Goal: Transaction & Acquisition: Download file/media

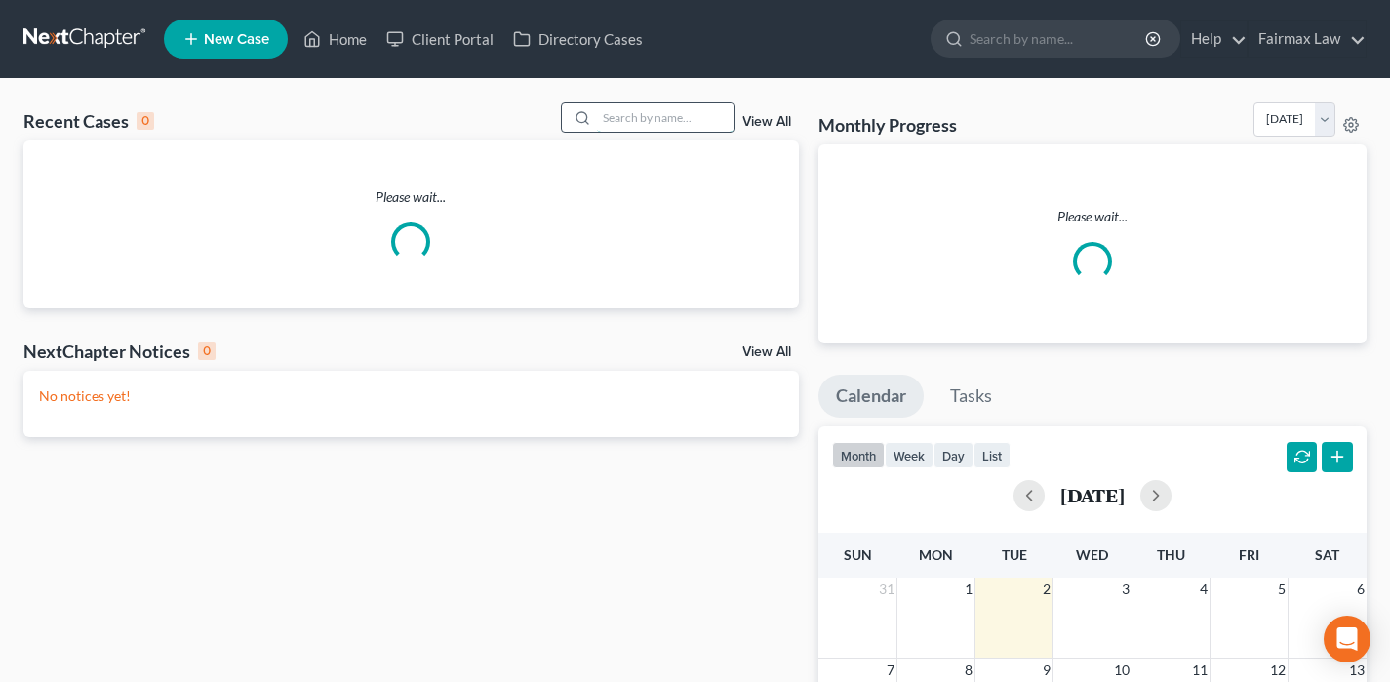
click at [630, 120] on input "search" at bounding box center [665, 117] width 137 height 28
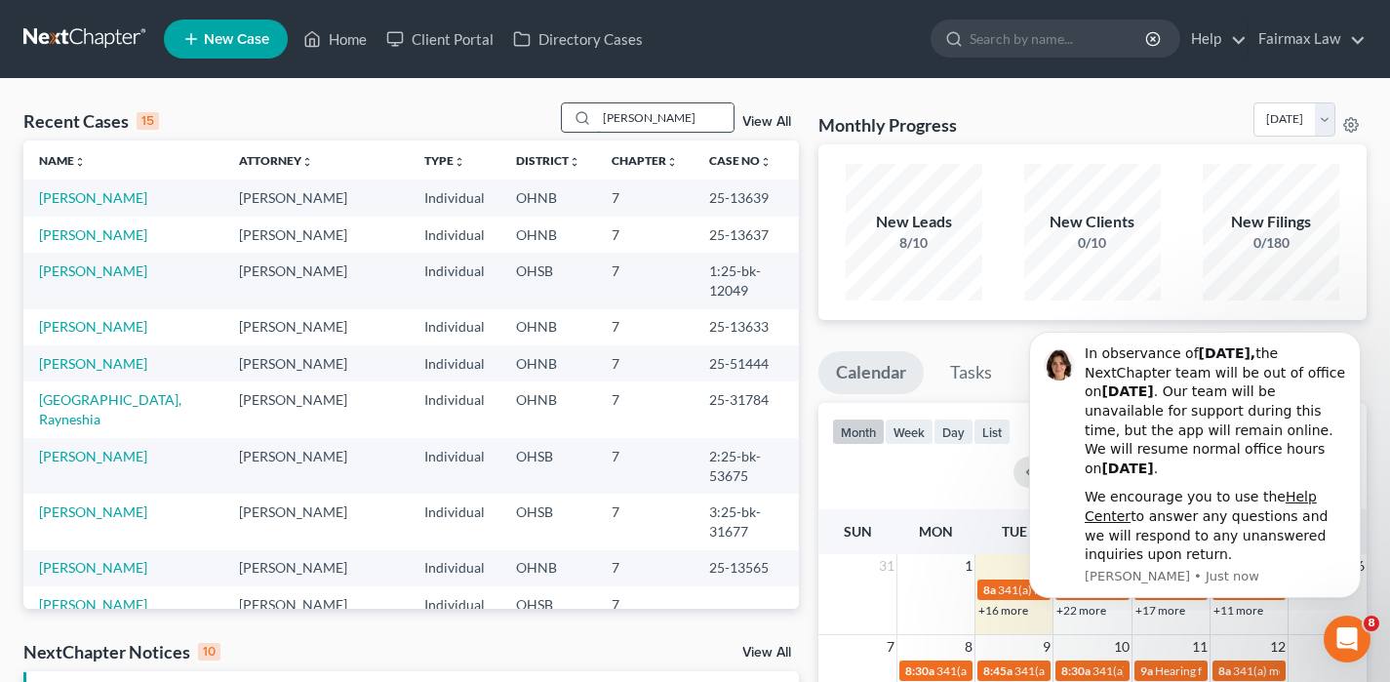
click at [676, 108] on input "[PERSON_NAME]" at bounding box center [665, 117] width 137 height 28
click at [676, 111] on input "[PERSON_NAME]" at bounding box center [665, 117] width 137 height 28
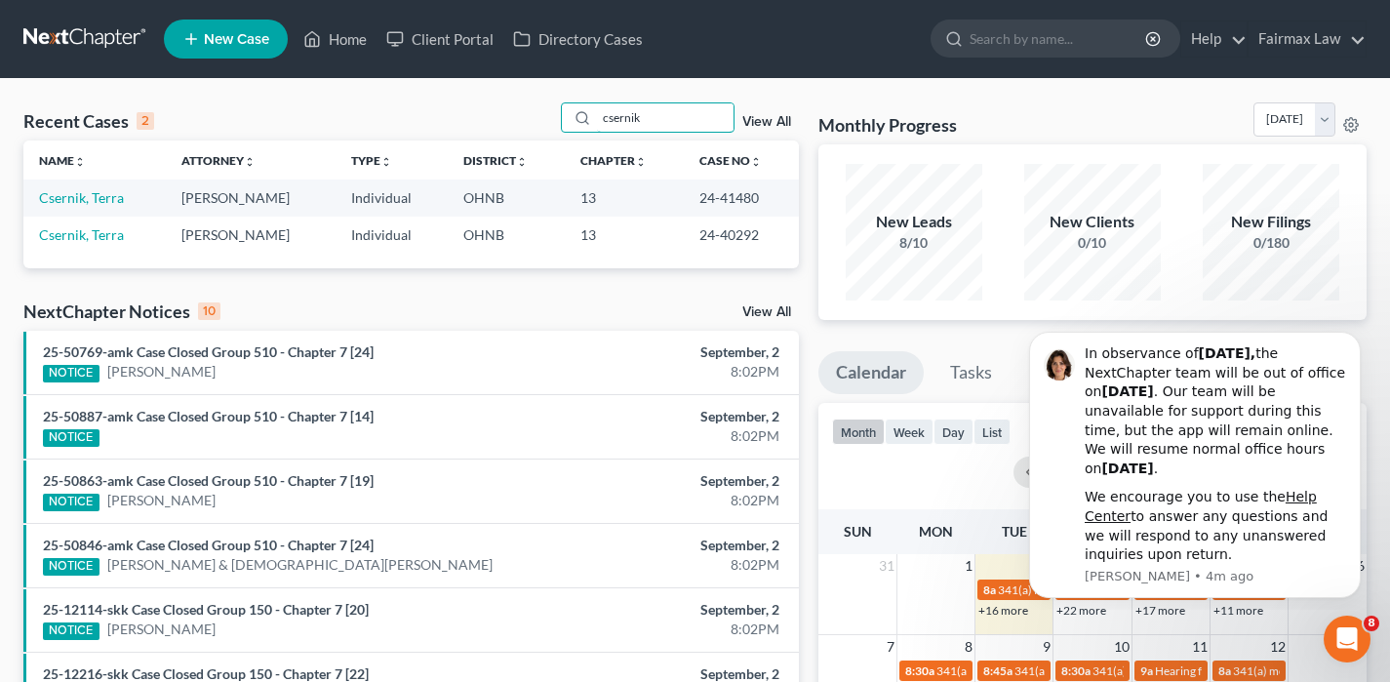
drag, startPoint x: 634, startPoint y: 110, endPoint x: 539, endPoint y: 103, distance: 94.9
click at [539, 105] on div "Recent Cases 2 csernik View All" at bounding box center [410, 121] width 775 height 38
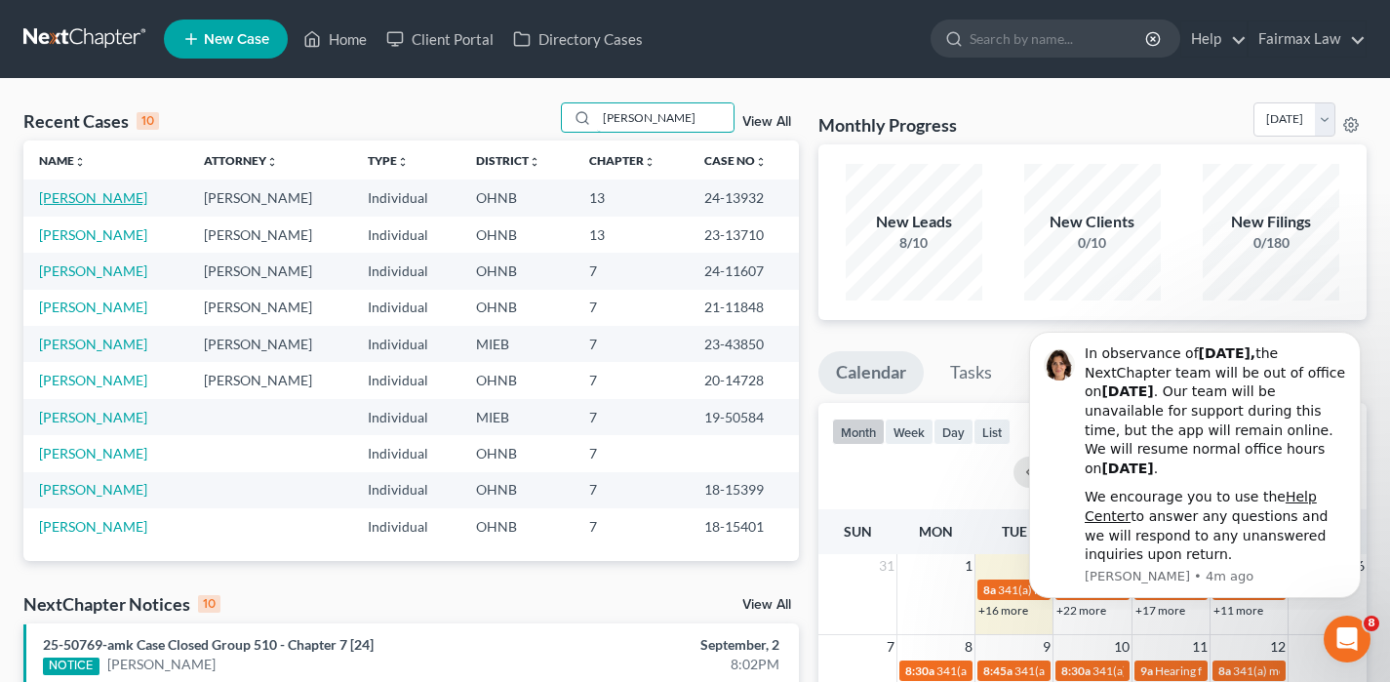
type input "[PERSON_NAME]"
click at [79, 197] on link "[PERSON_NAME]" at bounding box center [93, 197] width 108 height 17
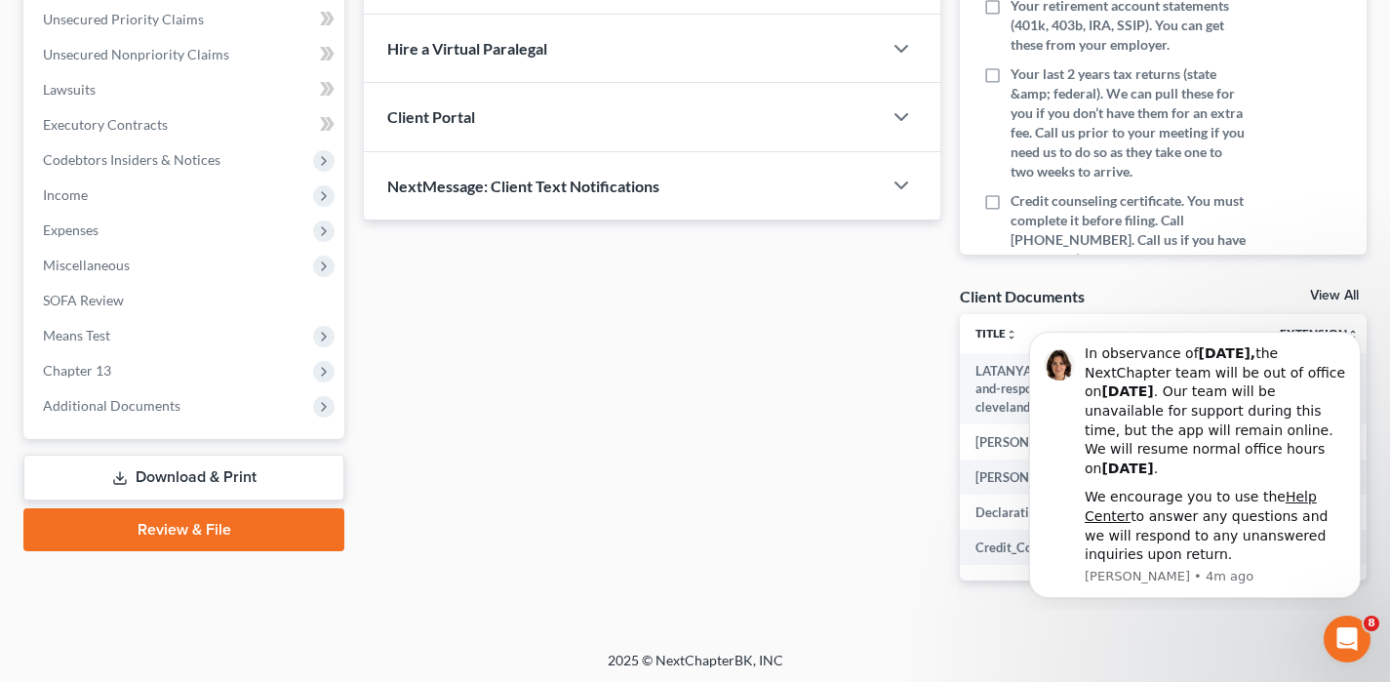
scroll to position [520, 0]
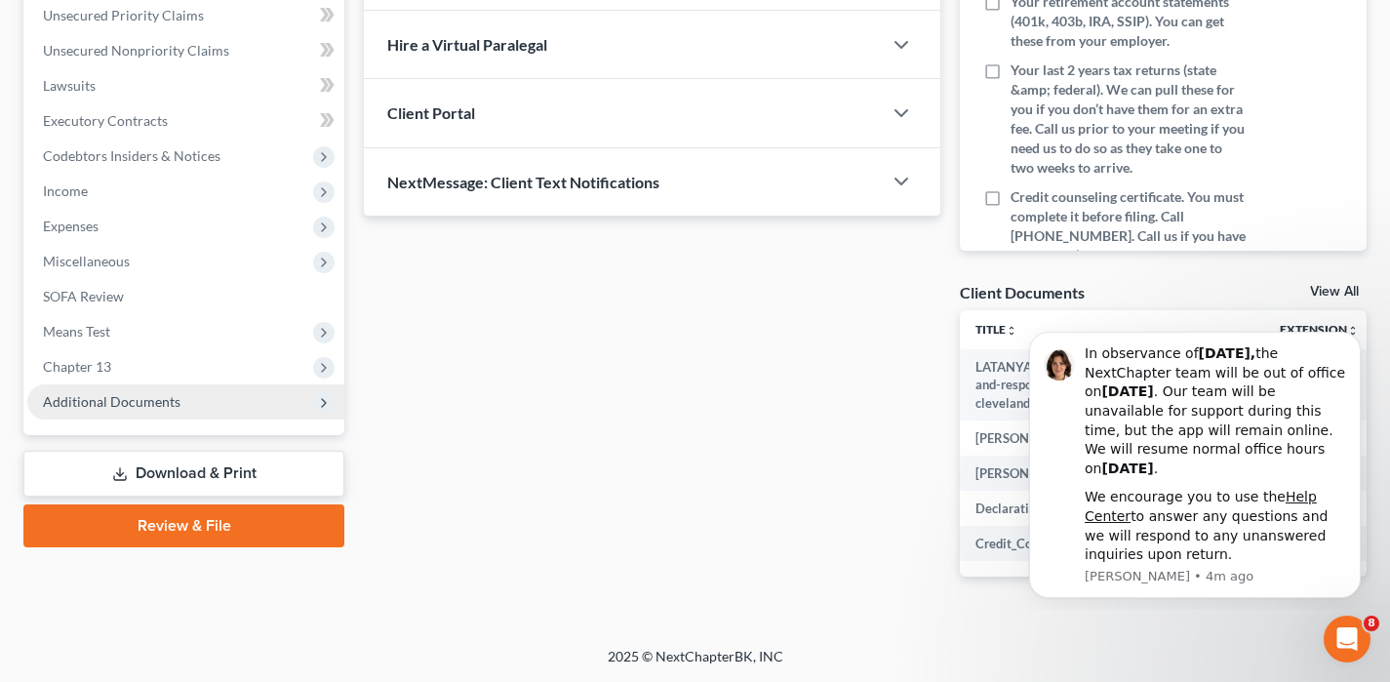
click at [75, 384] on span "Additional Documents" at bounding box center [185, 401] width 317 height 35
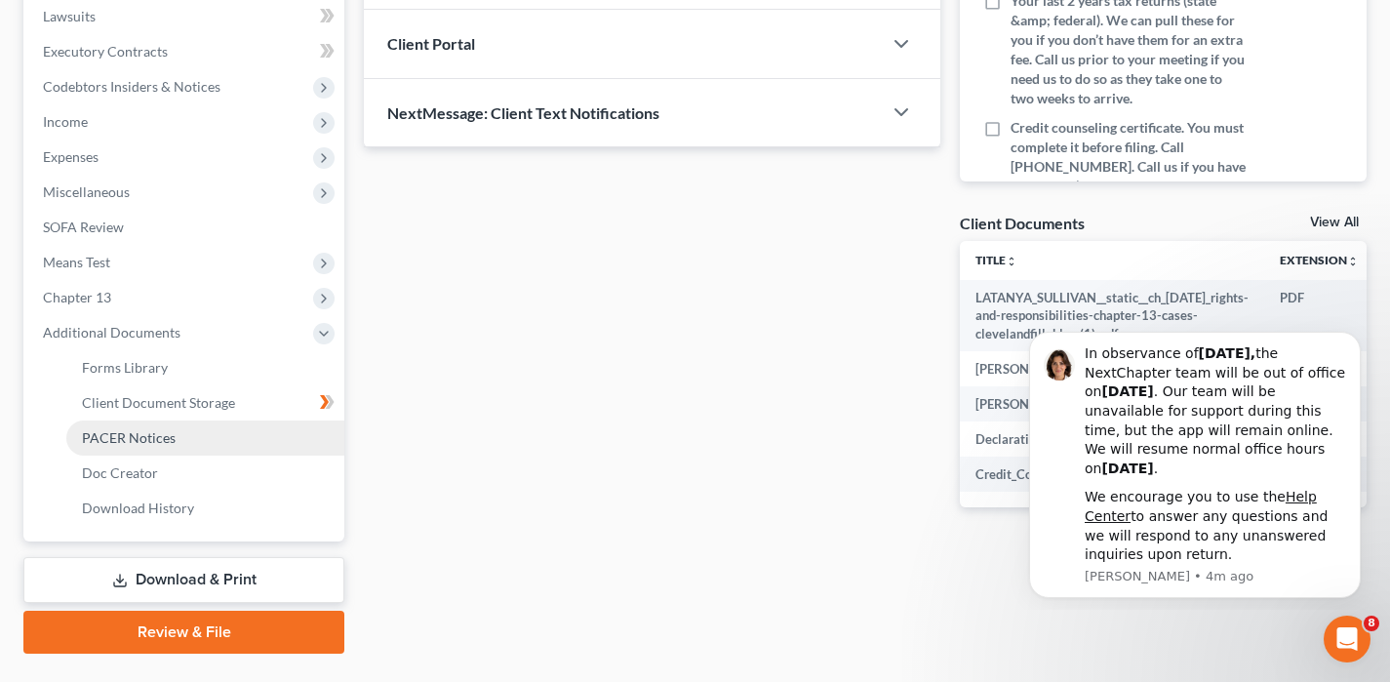
click at [106, 432] on span "PACER Notices" at bounding box center [129, 437] width 94 height 17
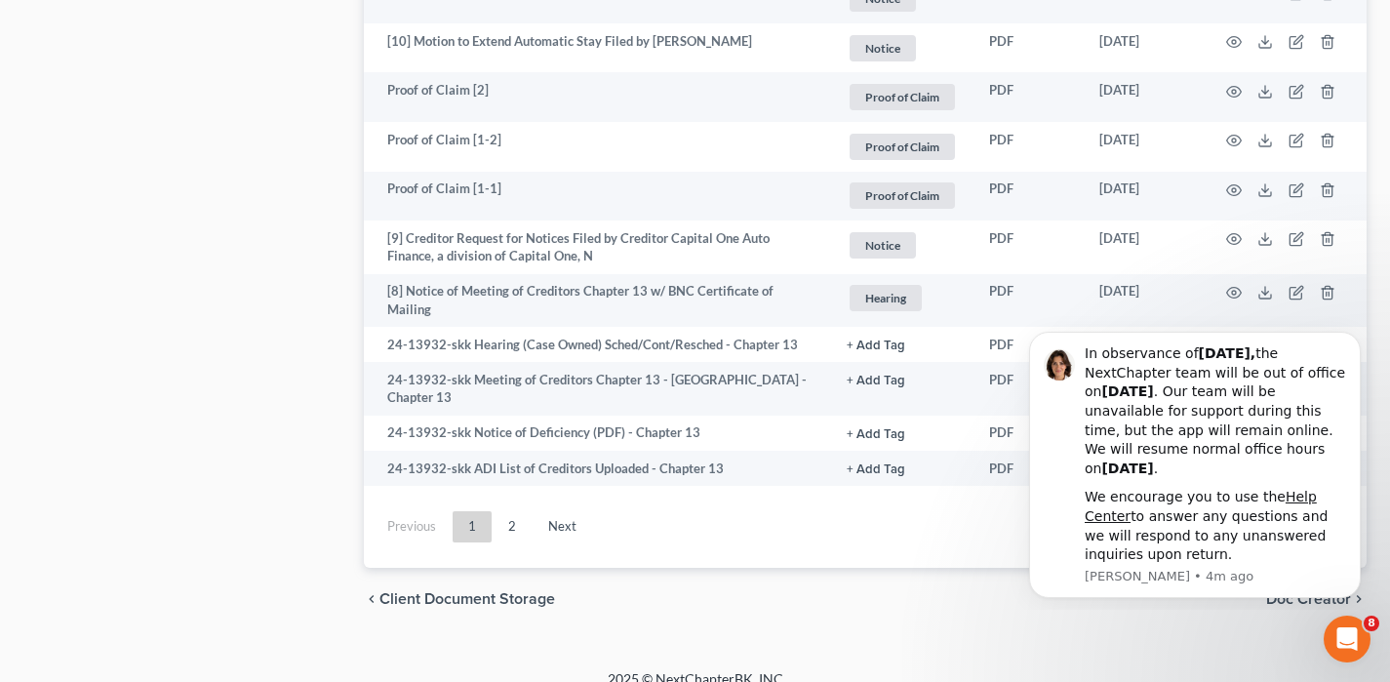
scroll to position [3643, 0]
click at [510, 514] on link "2" at bounding box center [512, 529] width 39 height 31
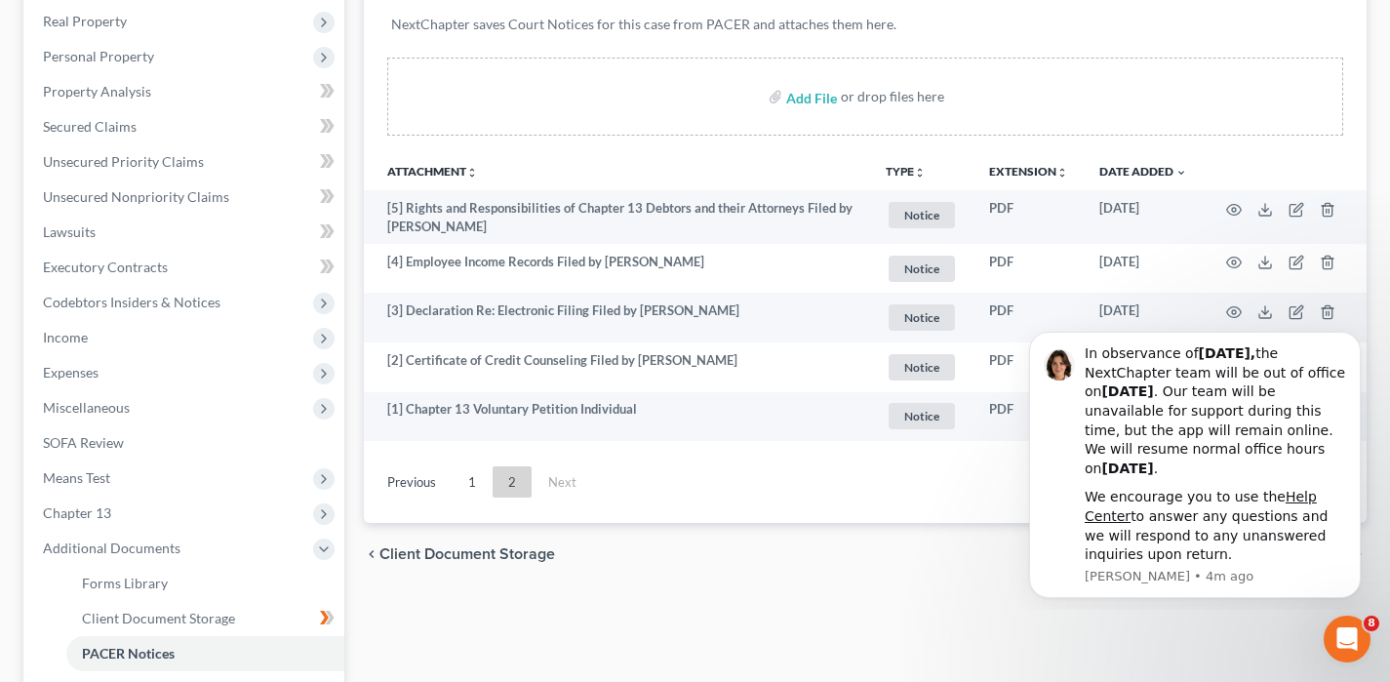
scroll to position [265, 0]
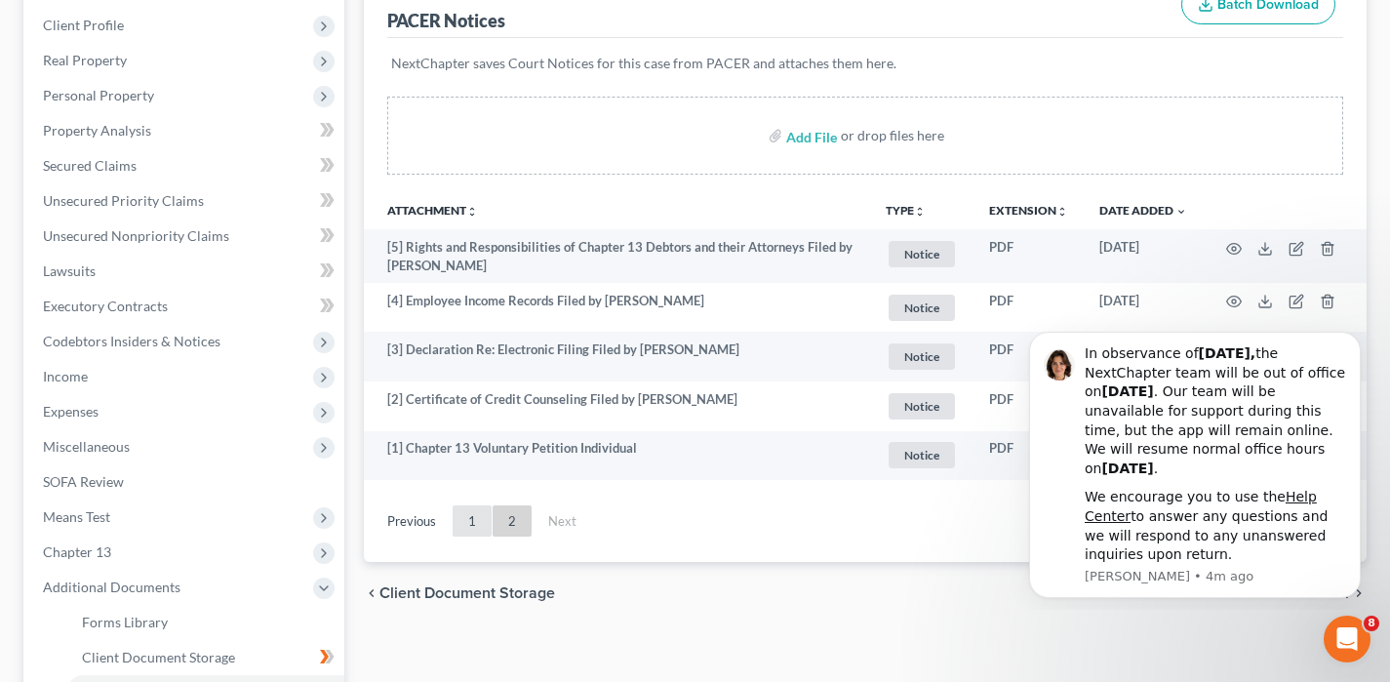
click at [483, 509] on link "1" at bounding box center [472, 520] width 39 height 31
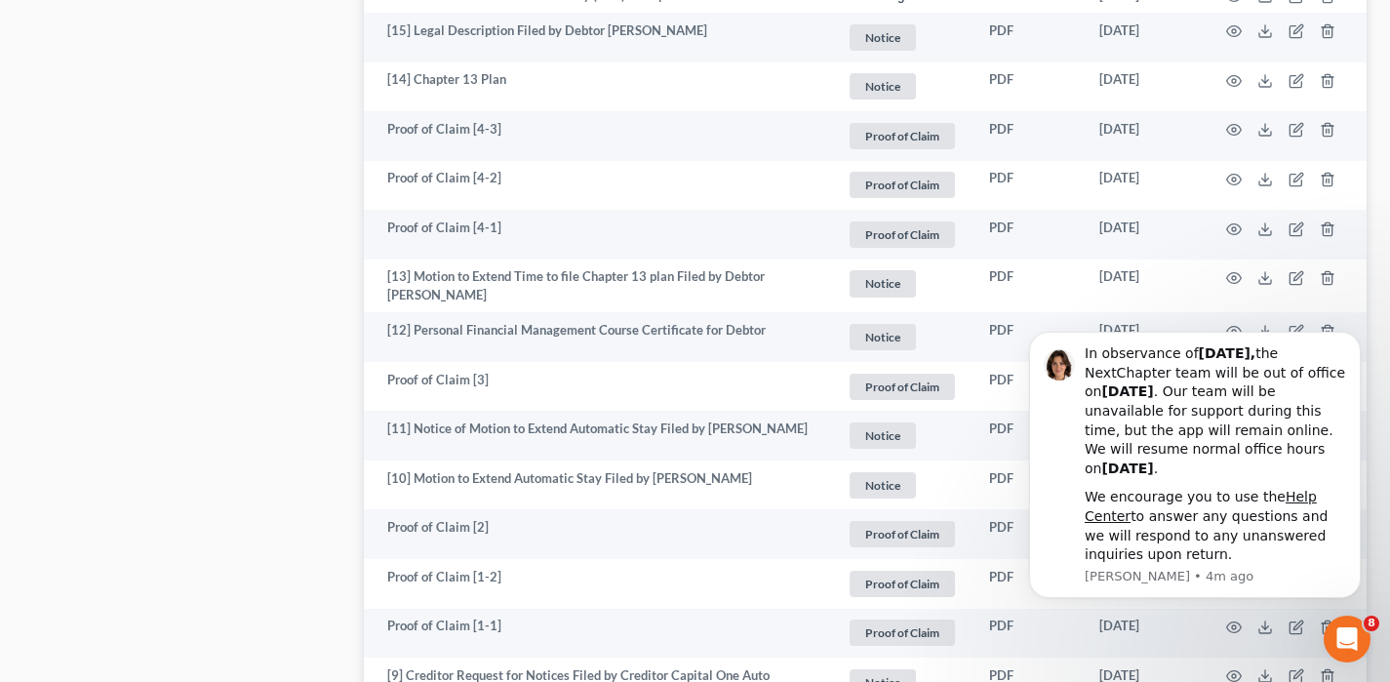
scroll to position [3208, 0]
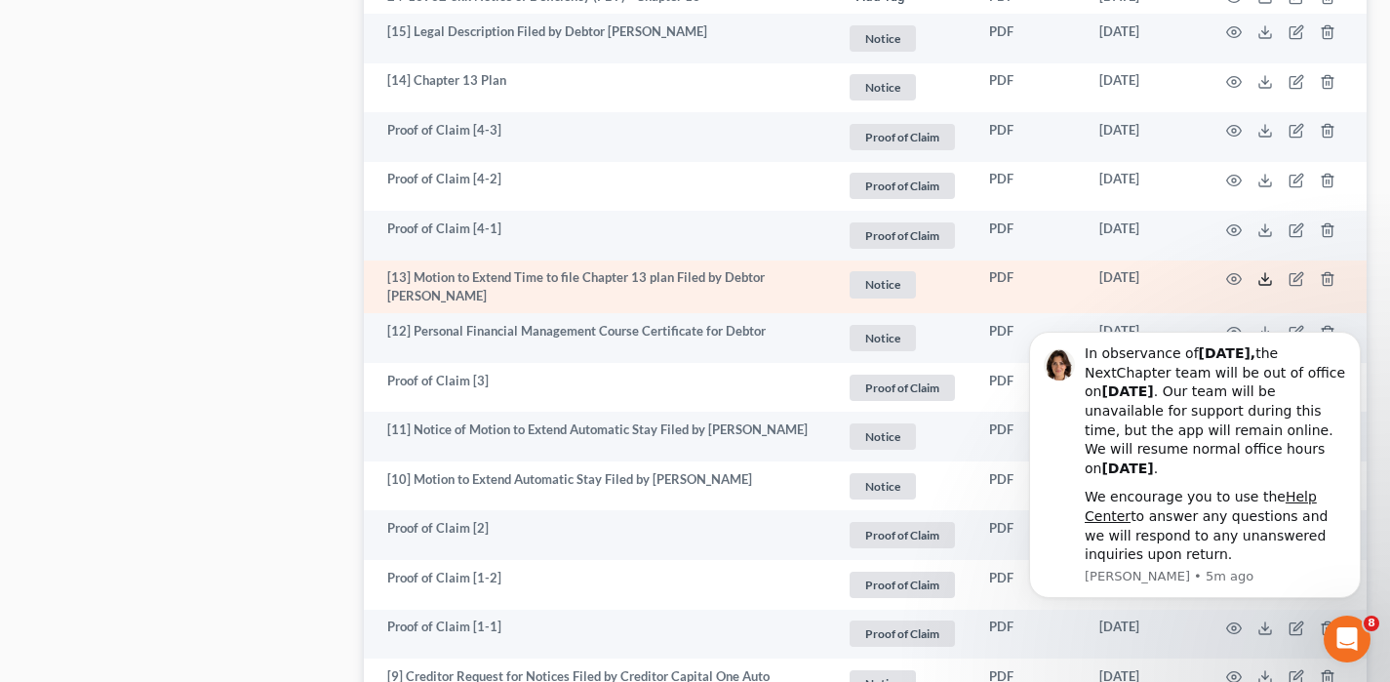
click at [1259, 281] on icon at bounding box center [1265, 283] width 12 height 4
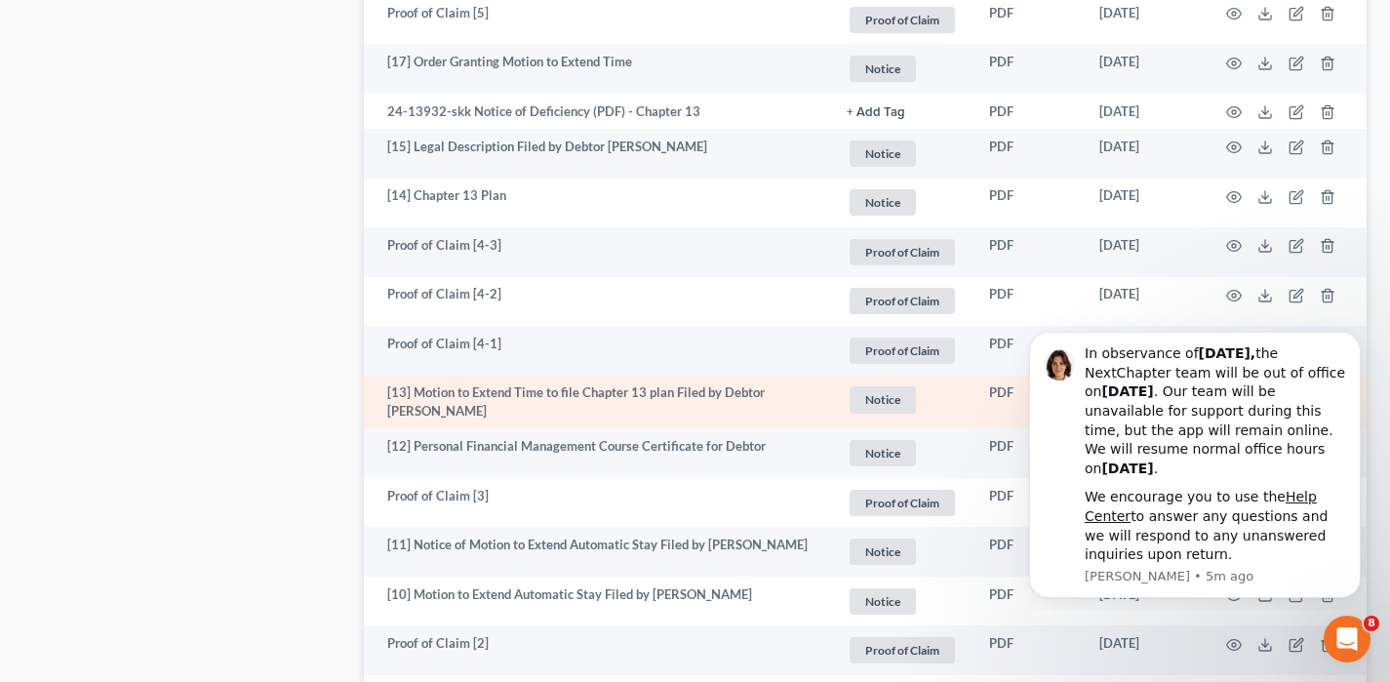
scroll to position [3092, 0]
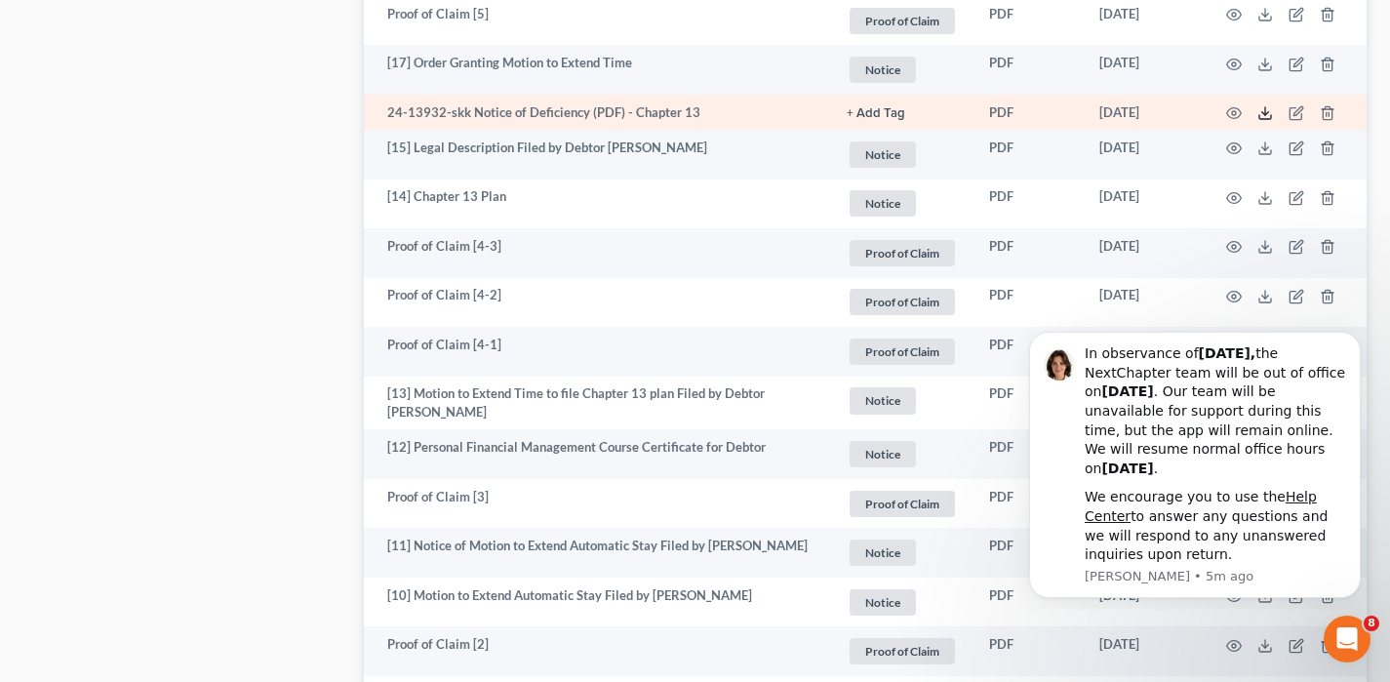
click at [1265, 105] on icon at bounding box center [1265, 113] width 16 height 16
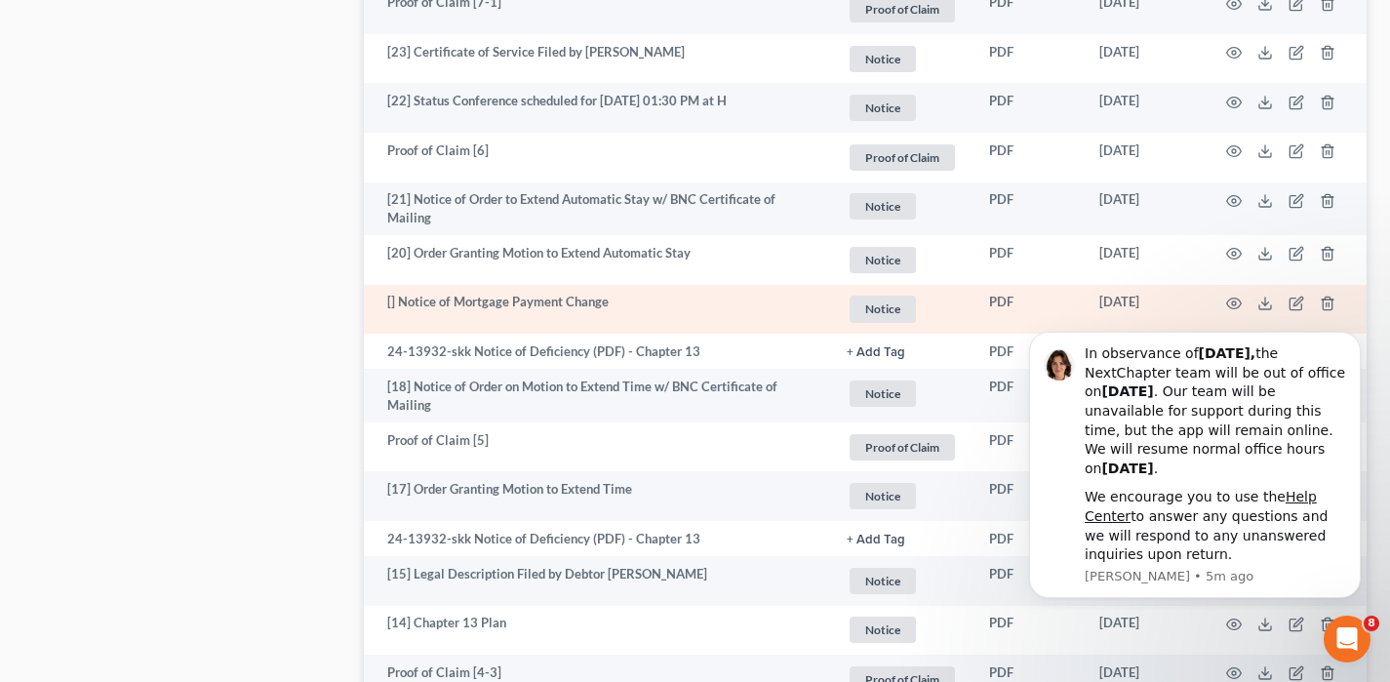
scroll to position [2664, 0]
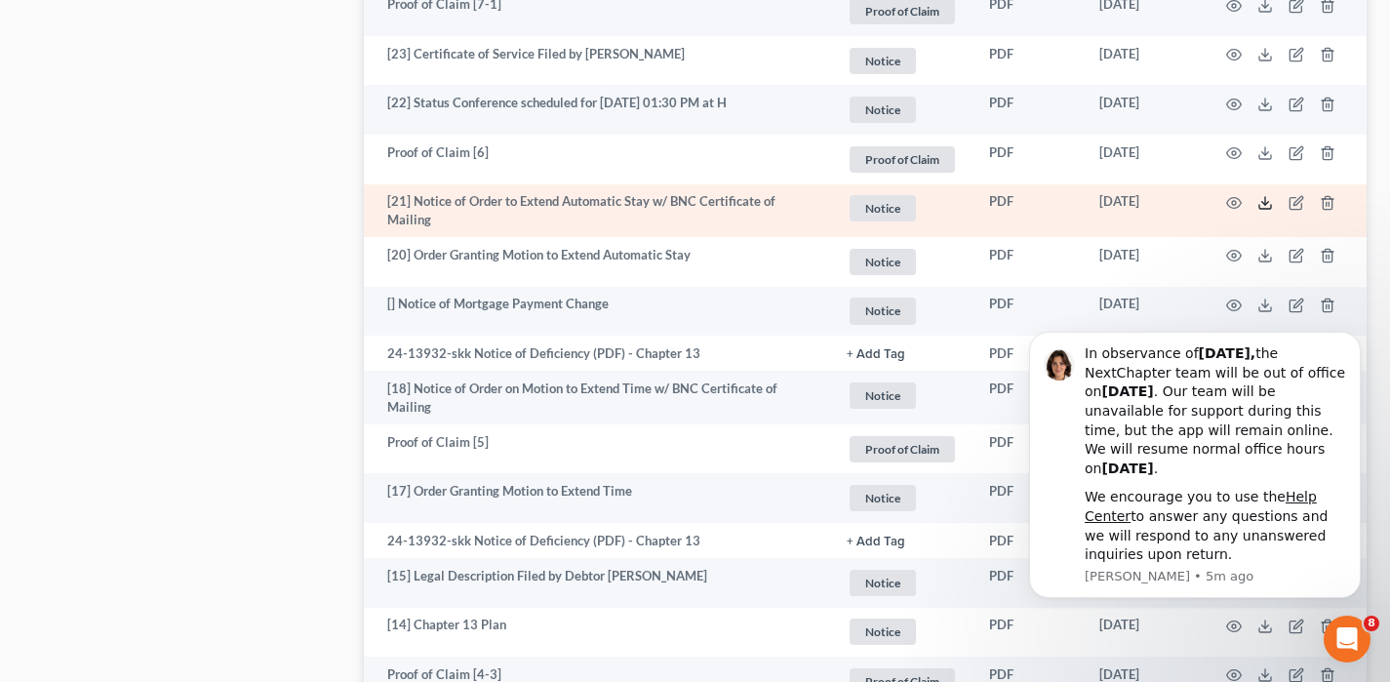
click at [1265, 202] on polyline at bounding box center [1265, 203] width 7 height 3
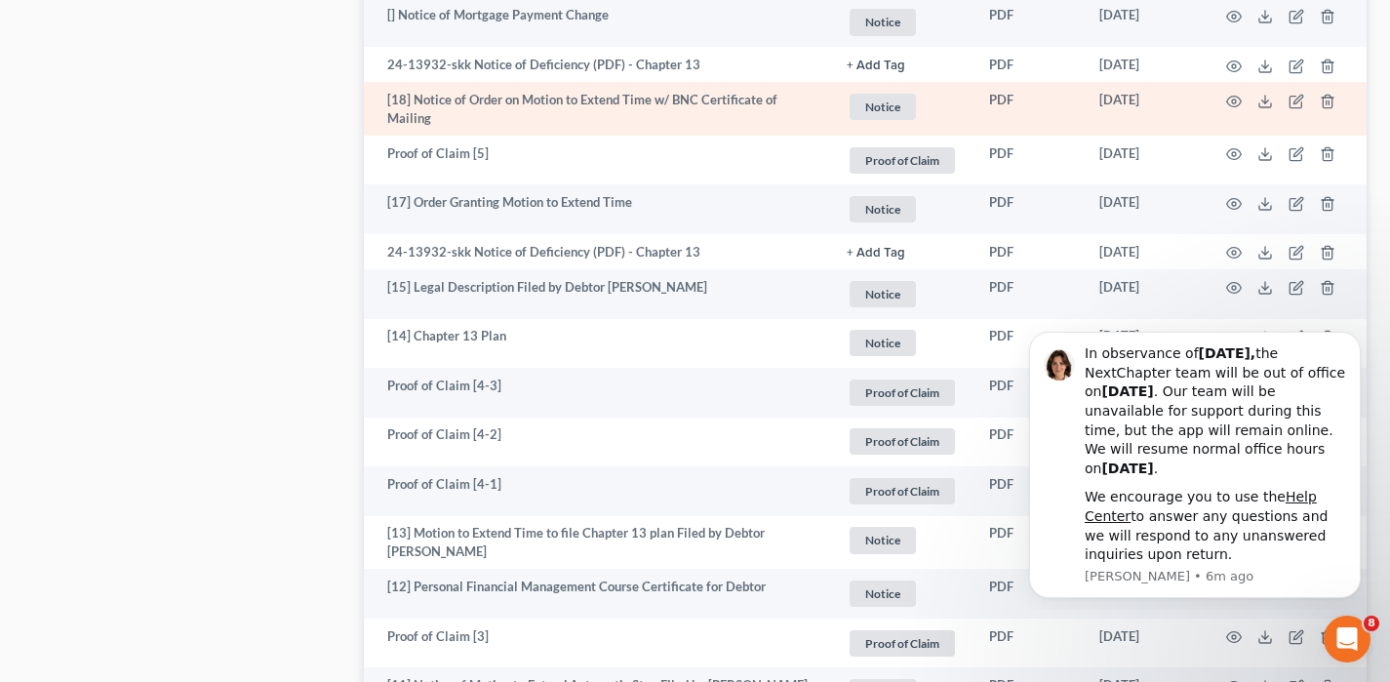
scroll to position [2958, 0]
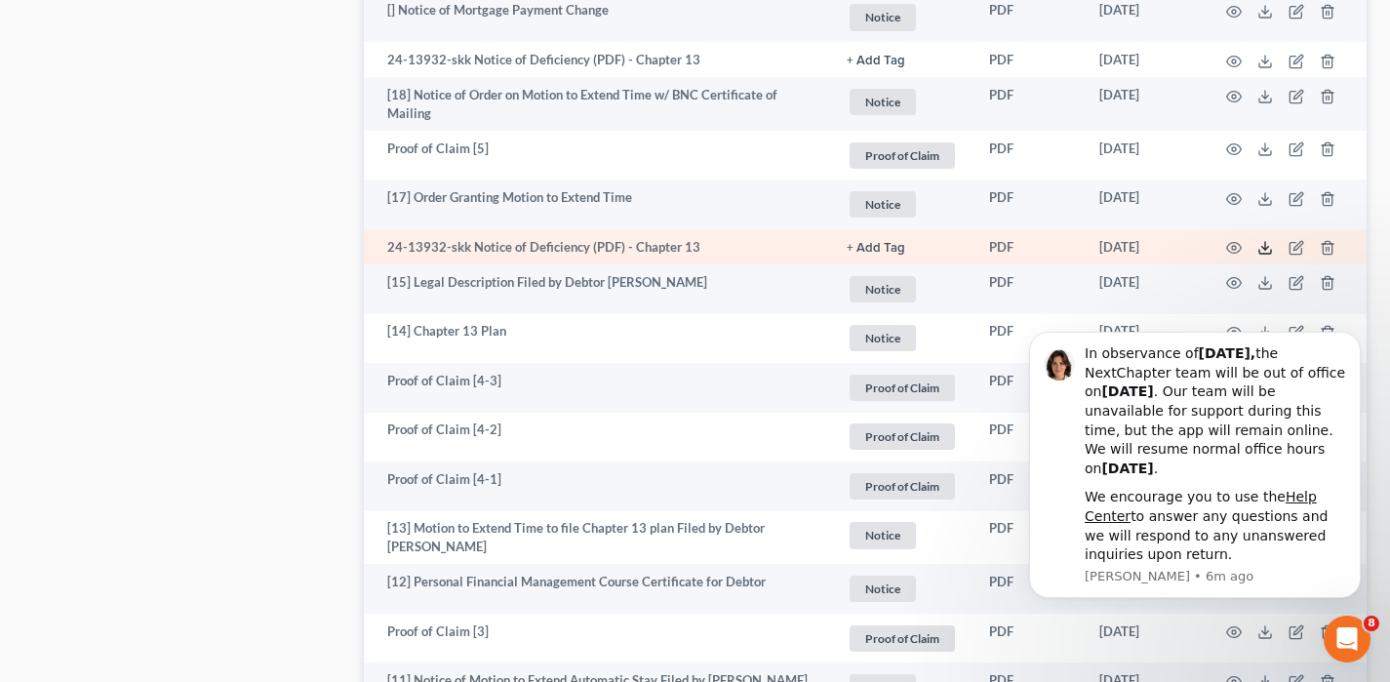
click at [1260, 243] on icon at bounding box center [1265, 248] width 16 height 16
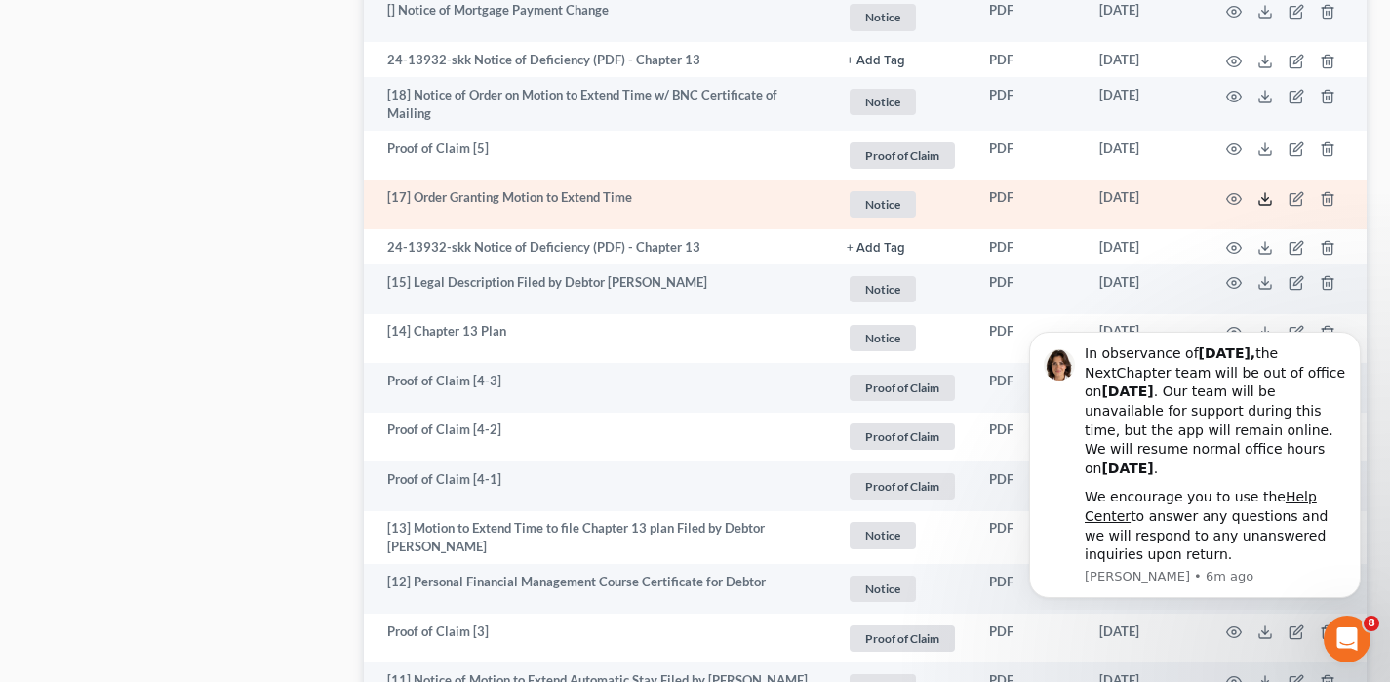
click at [1265, 197] on polyline at bounding box center [1265, 198] width 7 height 3
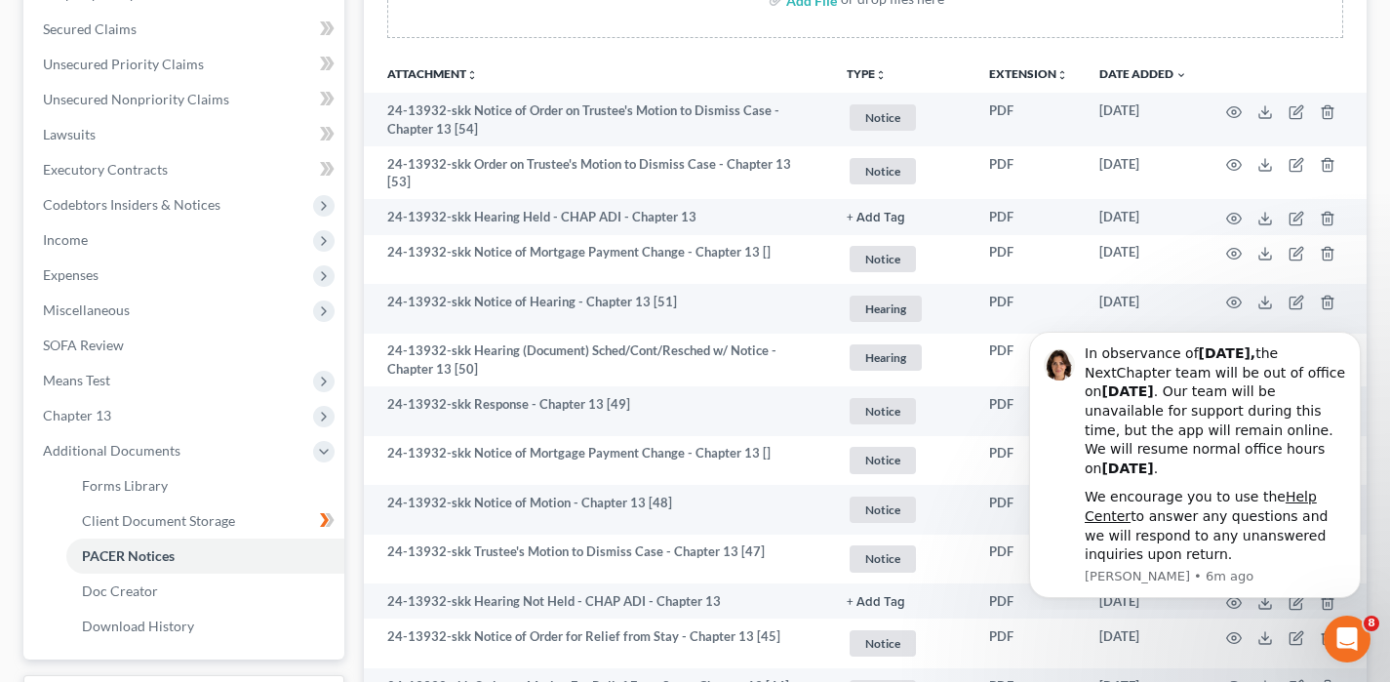
scroll to position [0, 0]
